Goal: Find specific page/section: Find specific page/section

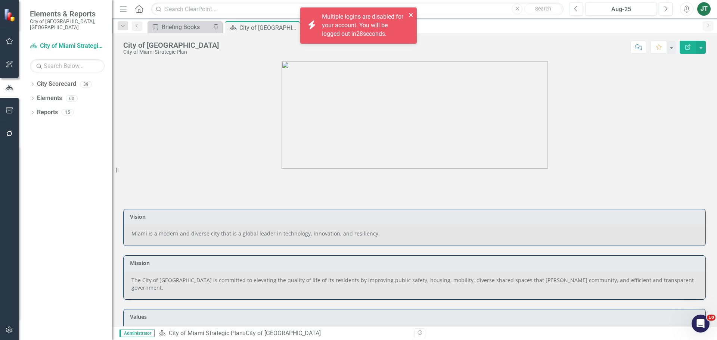
click at [409, 14] on icon "close" at bounding box center [411, 15] width 5 height 6
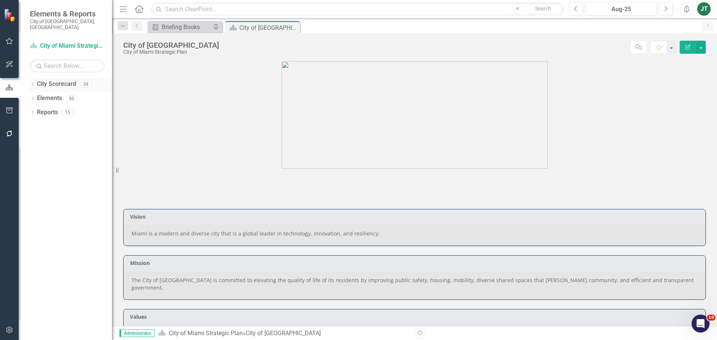
click at [33, 83] on icon "Dropdown" at bounding box center [32, 85] width 5 height 4
click at [33, 139] on icon at bounding box center [33, 140] width 2 height 3
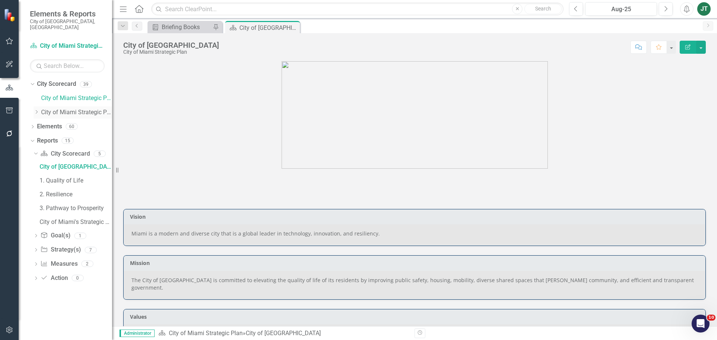
click at [37, 110] on icon "Dropdown" at bounding box center [37, 112] width 6 height 4
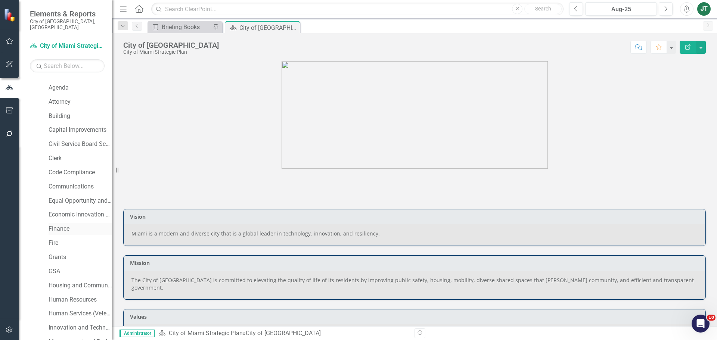
scroll to position [149, 0]
click at [76, 298] on link "Resilience and Public Works" at bounding box center [80, 302] width 63 height 9
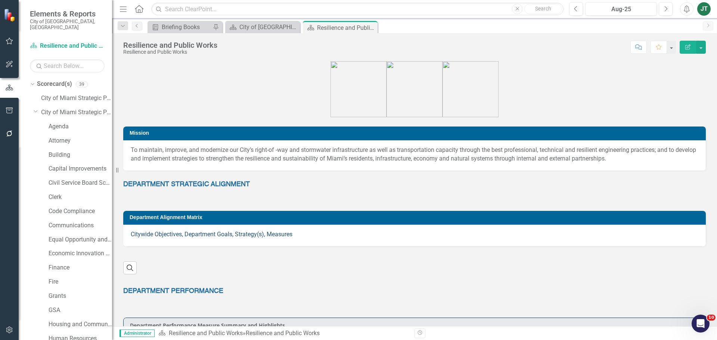
click at [188, 233] on link "Citywide Objectives, Department Goals, Strategy(s), Measures" at bounding box center [212, 234] width 162 height 7
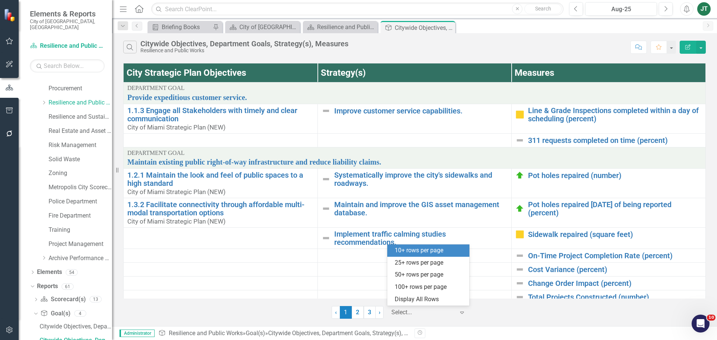
click at [431, 311] on div at bounding box center [422, 313] width 63 height 10
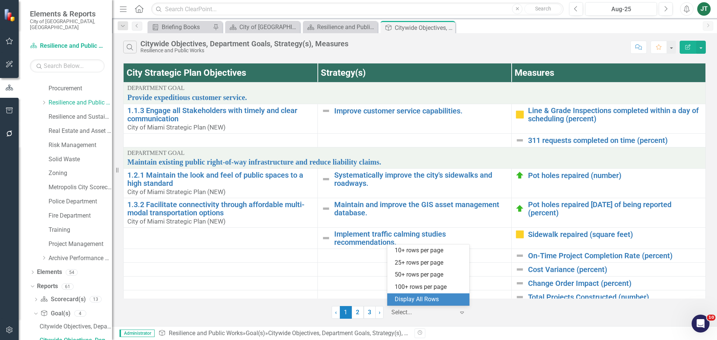
click at [440, 300] on div "Display All Rows" at bounding box center [430, 299] width 70 height 9
